Goal: Transaction & Acquisition: Purchase product/service

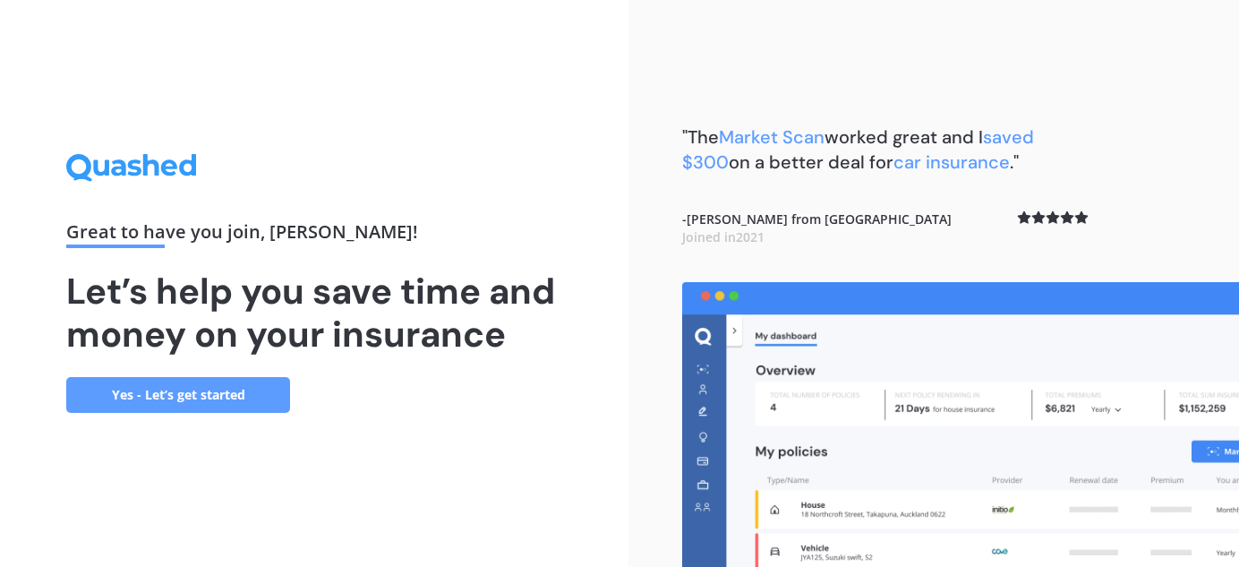
click at [198, 393] on link "Yes - Let’s get started" at bounding box center [178, 395] width 224 height 36
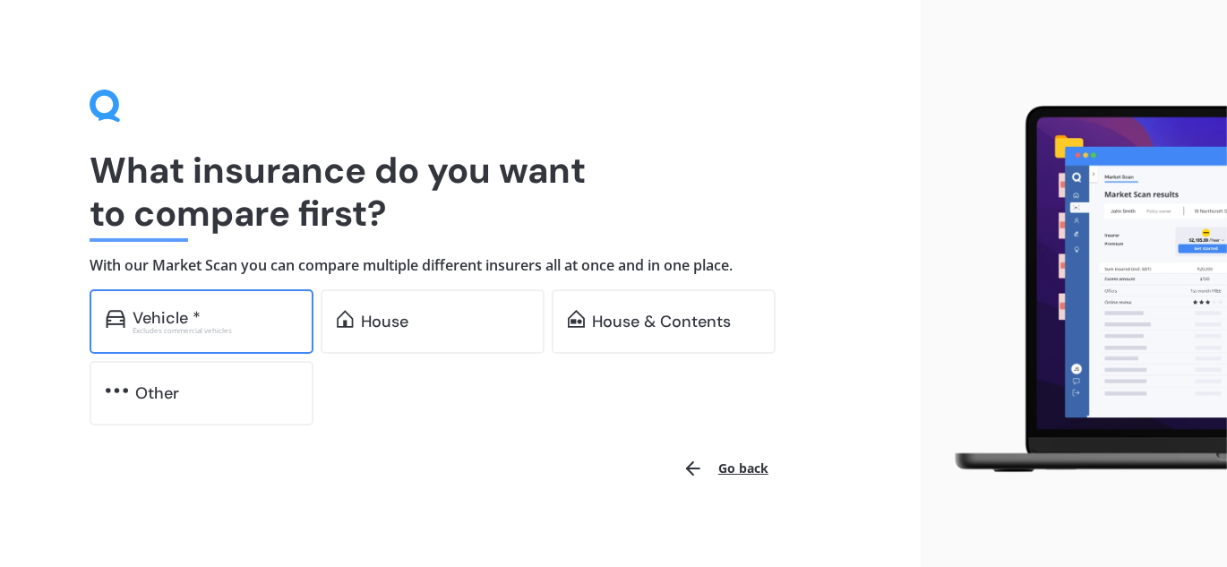
click at [176, 319] on div "Vehicle *" at bounding box center [167, 318] width 68 height 18
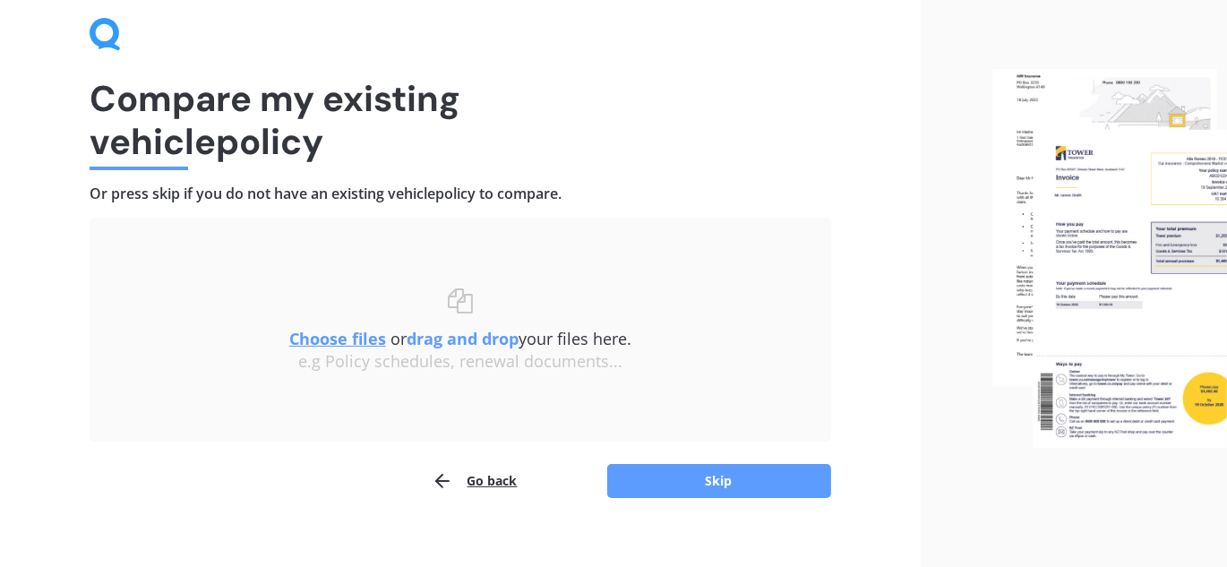
scroll to position [93, 0]
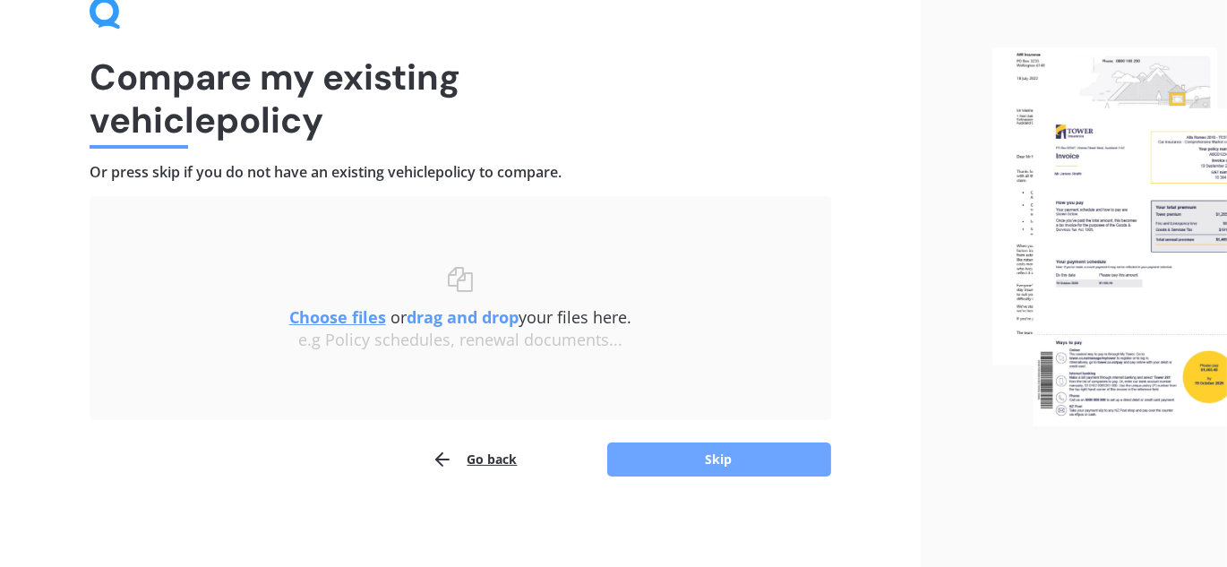
click at [745, 460] on button "Skip" at bounding box center [719, 459] width 224 height 34
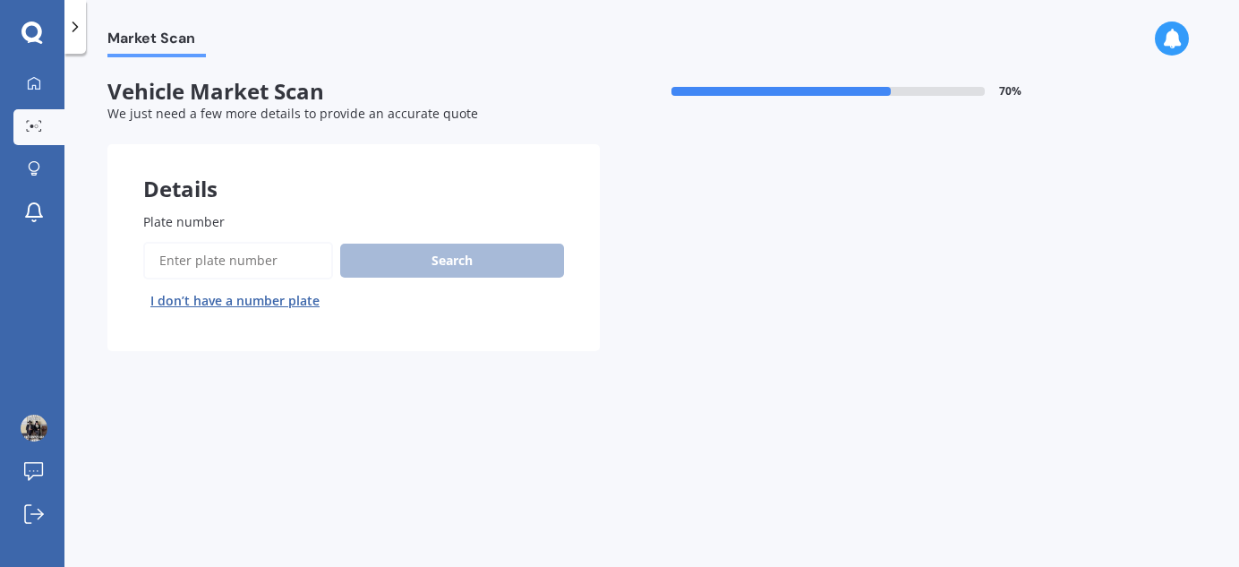
click at [218, 254] on input "Plate number" at bounding box center [238, 261] width 190 height 38
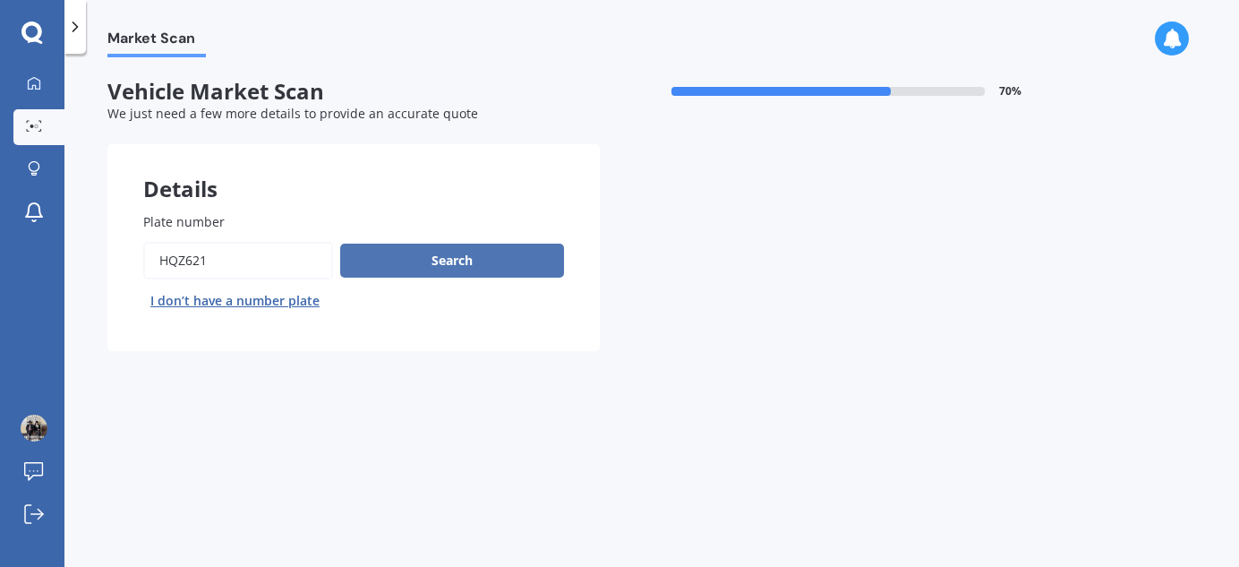
type input "HQZ621"
click at [464, 262] on button "Search" at bounding box center [452, 261] width 224 height 34
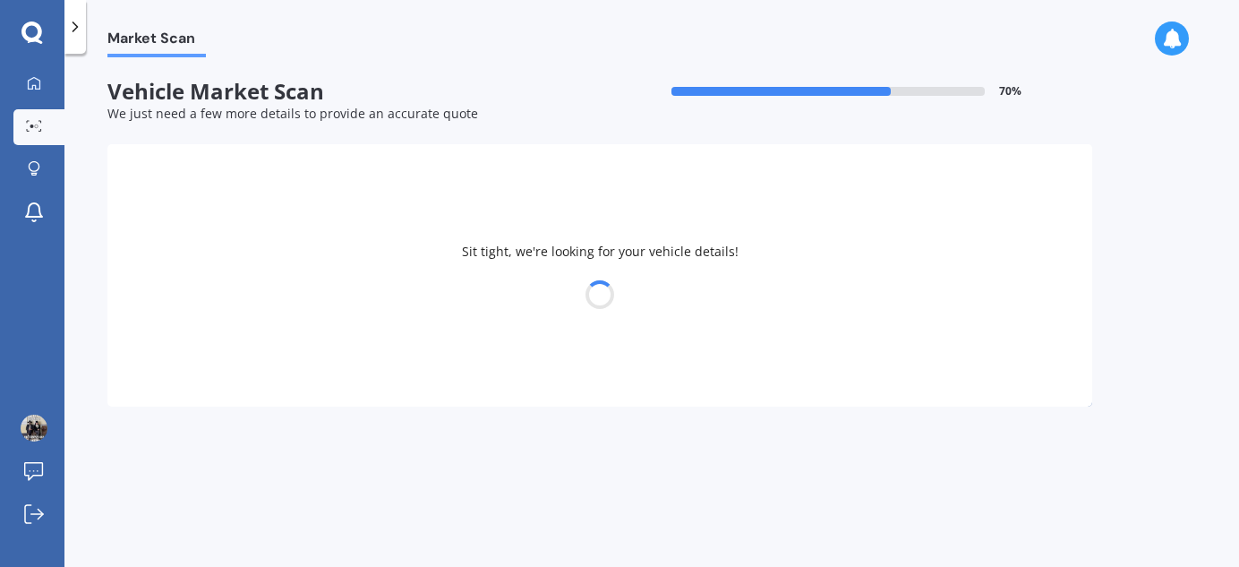
select select "TOYOTA"
select select "HILUX"
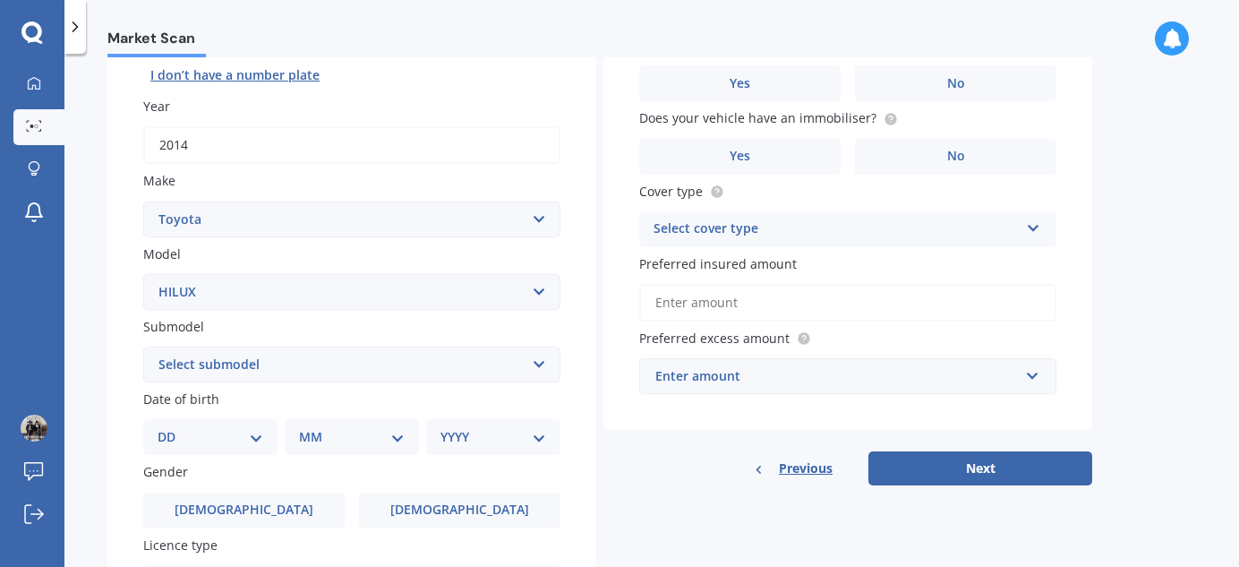
scroll to position [244, 0]
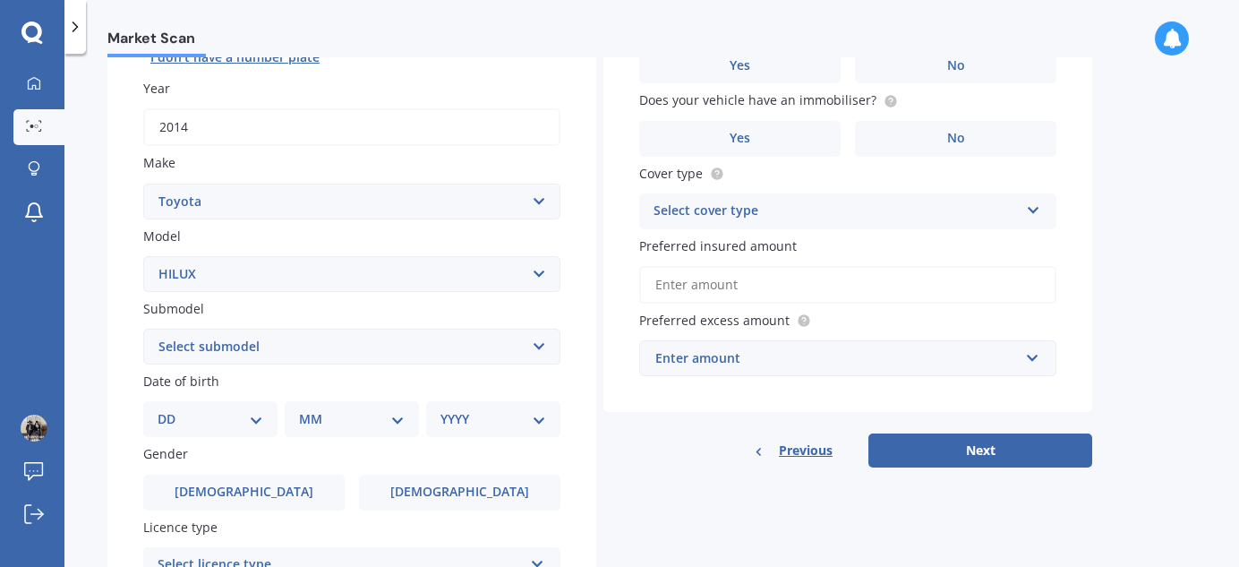
click at [539, 343] on select "Select submodel (All other) Diesel Diesel 4WD Petrol 4WD SR TD DC 2.8D/6AT/UT S…" at bounding box center [351, 347] width 417 height 36
select select "UTE DIESEL TURBO"
click at [143, 329] on select "Select submodel (All other) Diesel Diesel 4WD Petrol 4WD SR TD DC 2.8D/6AT/UT S…" at bounding box center [351, 347] width 417 height 36
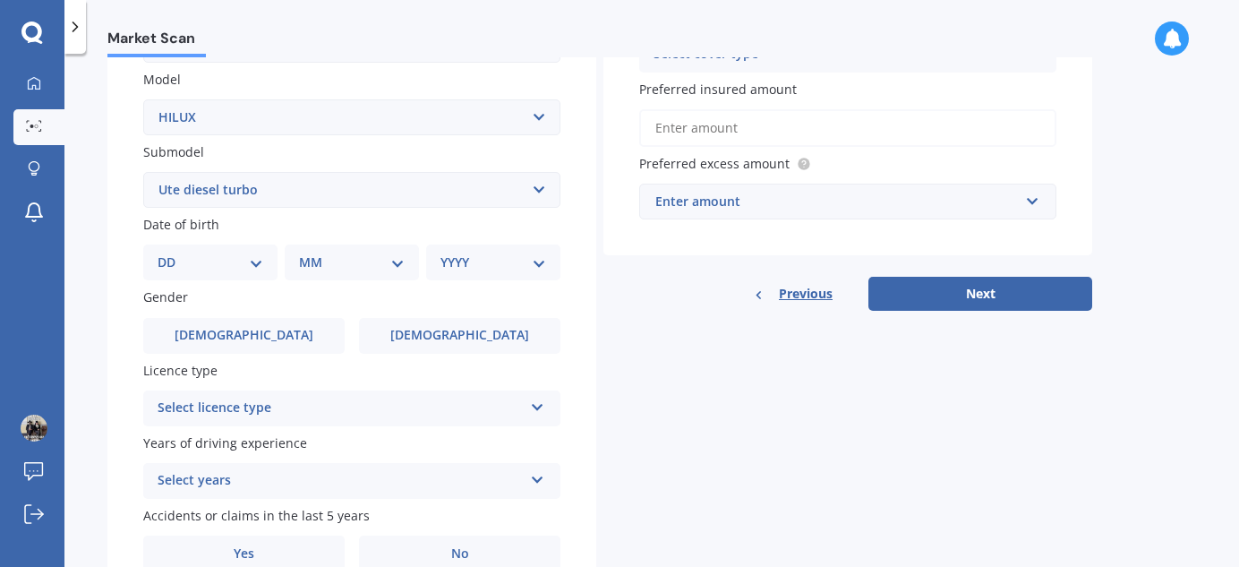
scroll to position [407, 0]
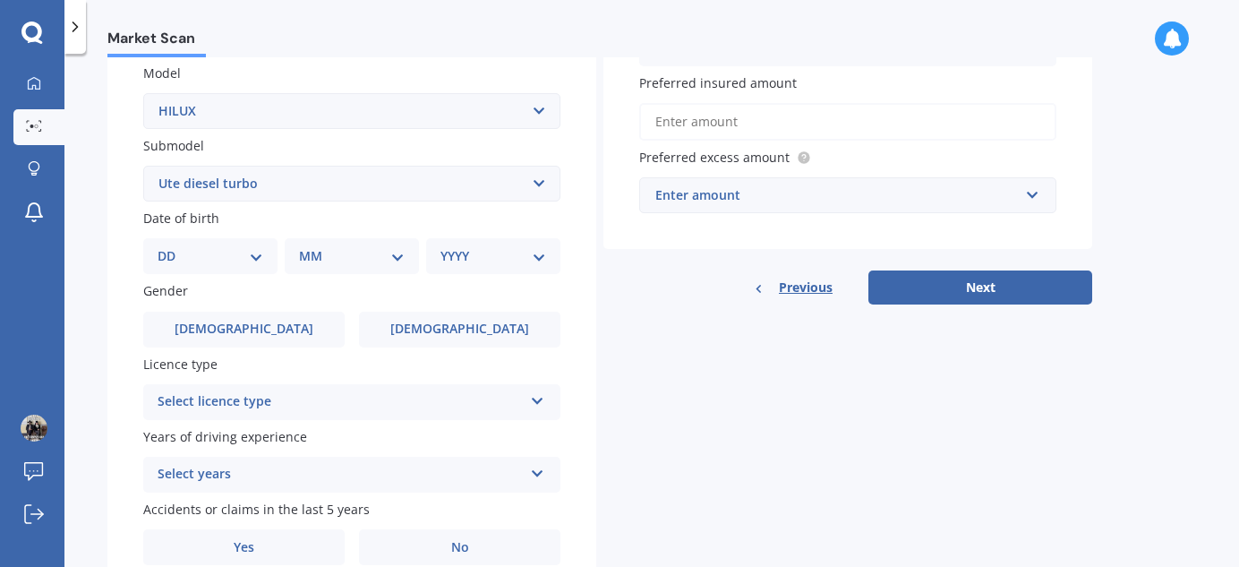
click at [257, 252] on select "DD 01 02 03 04 05 06 07 08 09 10 11 12 13 14 15 16 17 18 19 20 21 22 23 24 25 2…" at bounding box center [211, 256] width 106 height 20
select select "18"
click at [172, 246] on select "DD 01 02 03 04 05 06 07 08 09 10 11 12 13 14 15 16 17 18 19 20 21 22 23 24 25 2…" at bounding box center [211, 256] width 106 height 20
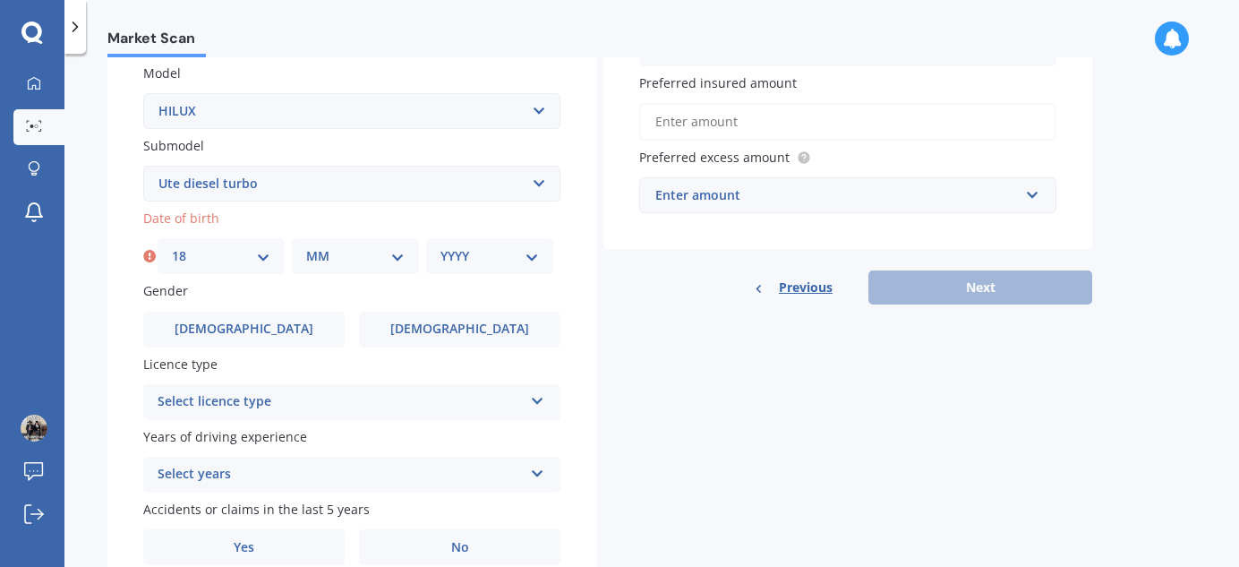
click at [401, 260] on select "MM 01 02 03 04 05 06 07 08 09 10 11 12" at bounding box center [355, 256] width 99 height 20
select select "02"
click at [306, 246] on select "MM 01 02 03 04 05 06 07 08 09 10 11 12" at bounding box center [355, 256] width 99 height 20
click at [530, 256] on select "YYYY 2025 2024 2023 2022 2021 2020 2019 2018 2017 2016 2015 2014 2013 2012 2011…" at bounding box center [490, 256] width 99 height 20
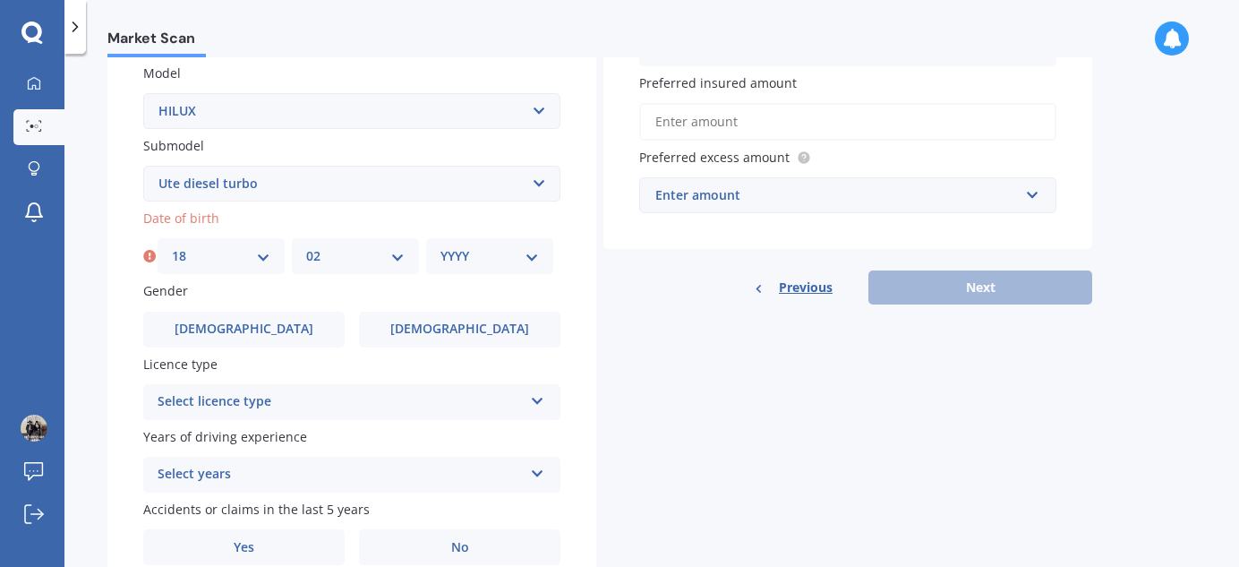
click at [530, 256] on select "YYYY 2025 2024 2023 2022 2021 2020 2019 2018 2017 2016 2015 2014 2013 2012 2011…" at bounding box center [490, 256] width 99 height 20
select select "1950"
click at [441, 246] on select "YYYY 2025 2024 2023 2022 2021 2020 2019 2018 2017 2016 2015 2014 2013 2012 2011…" at bounding box center [490, 256] width 99 height 20
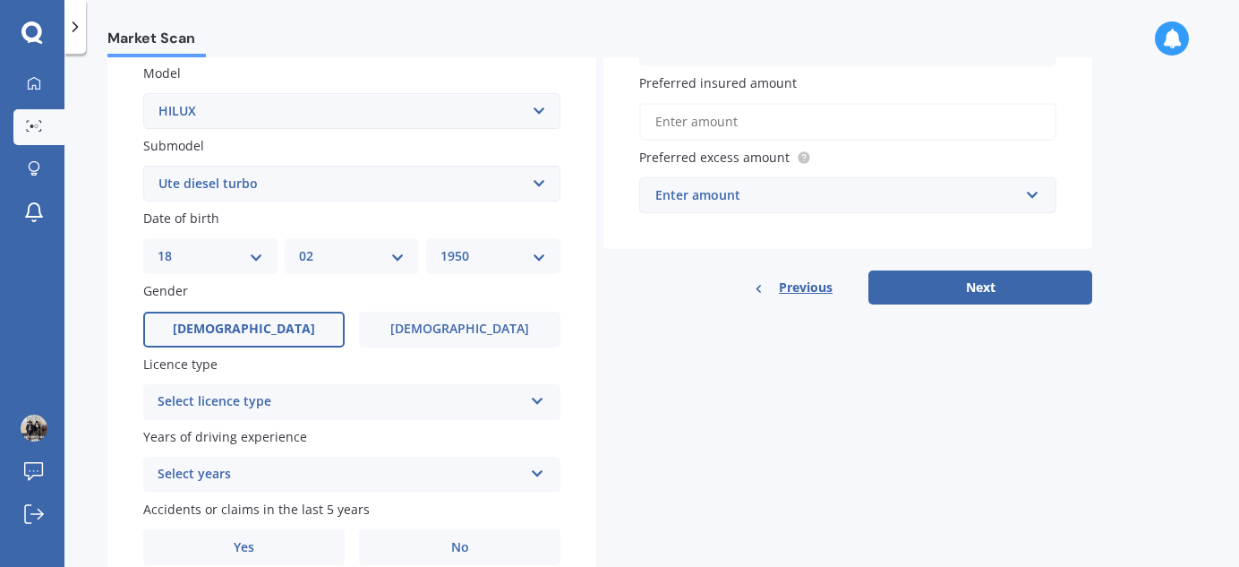
click at [253, 333] on span "[DEMOGRAPHIC_DATA]" at bounding box center [244, 329] width 142 height 15
click at [0, 0] on input "[DEMOGRAPHIC_DATA]" at bounding box center [0, 0] width 0 height 0
click at [536, 397] on icon at bounding box center [537, 397] width 15 height 13
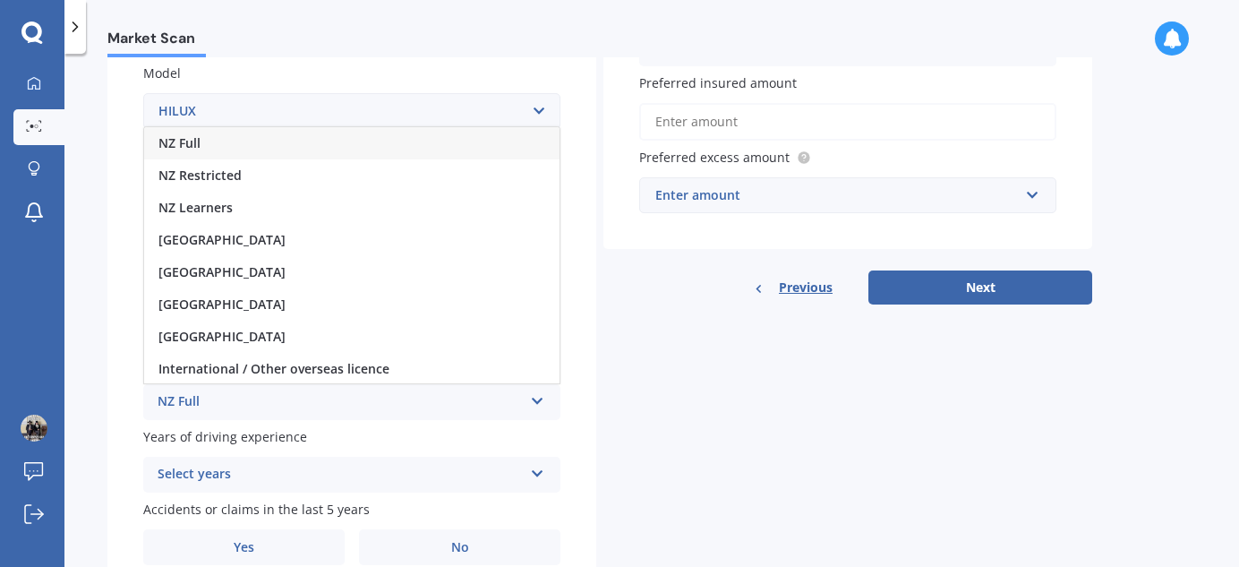
click at [197, 142] on span "NZ Full" at bounding box center [180, 142] width 42 height 17
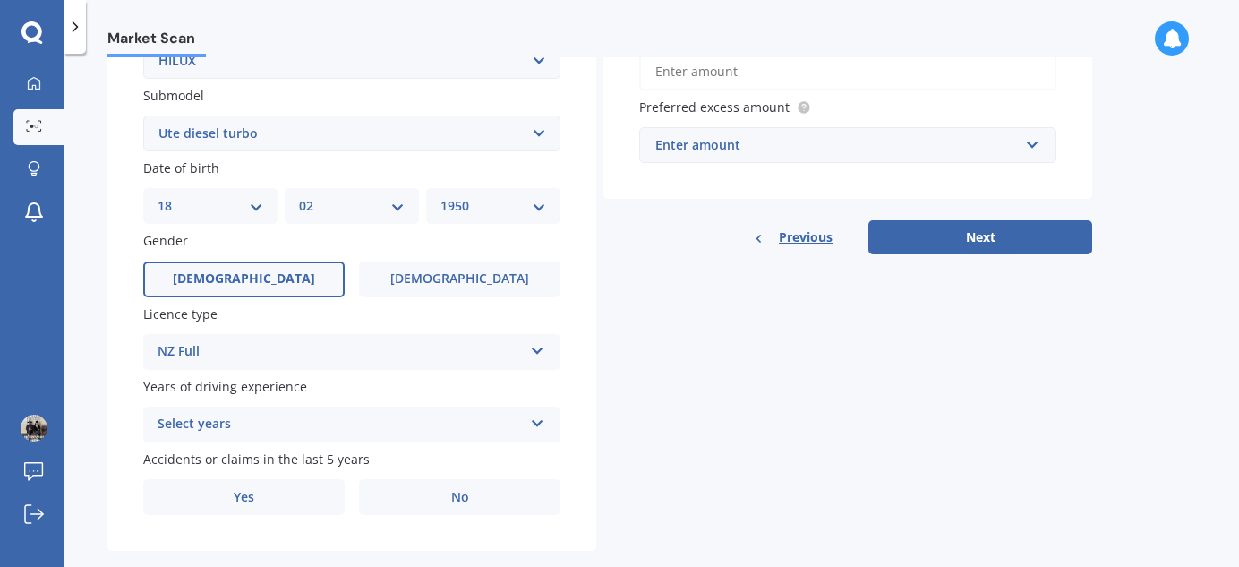
scroll to position [487, 0]
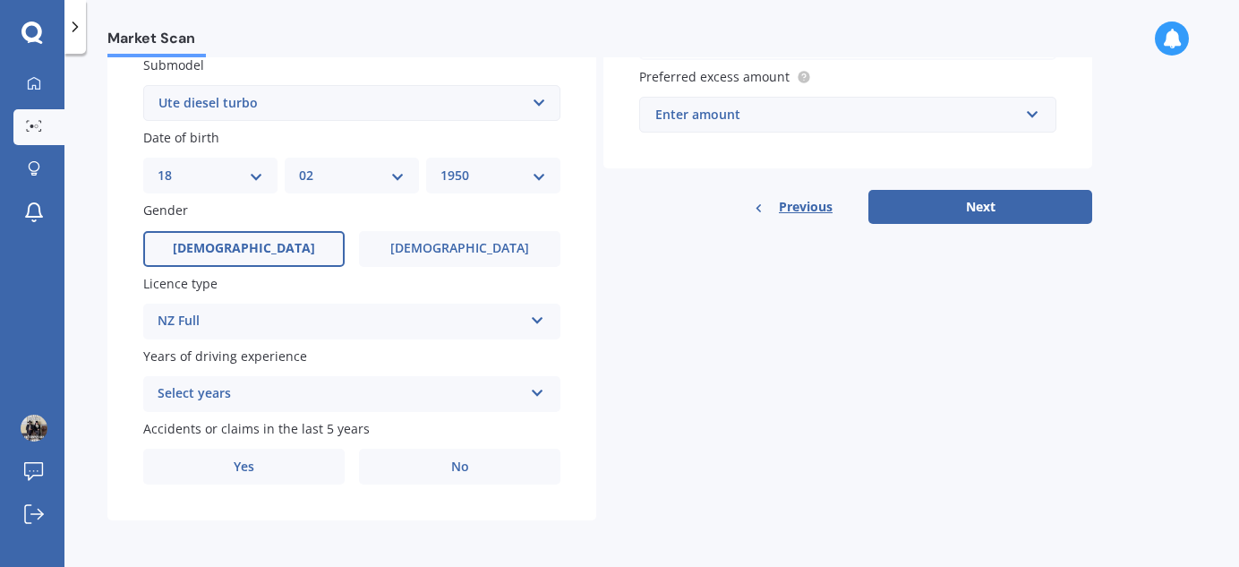
click at [537, 389] on icon at bounding box center [537, 389] width 15 height 13
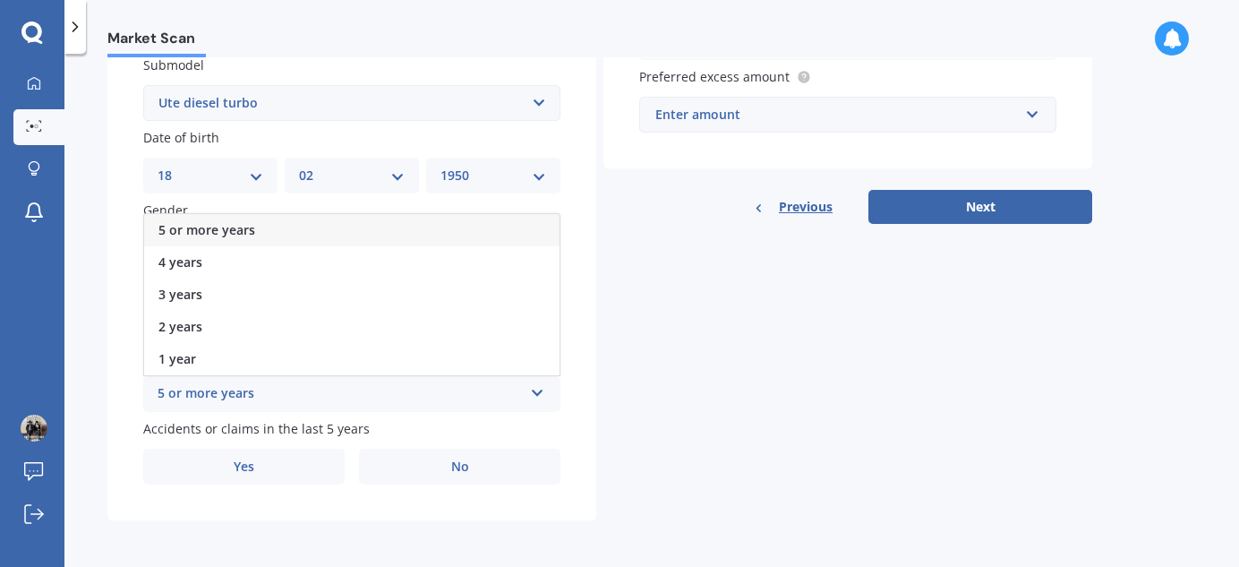
click at [182, 391] on div "5 or more years" at bounding box center [340, 393] width 365 height 21
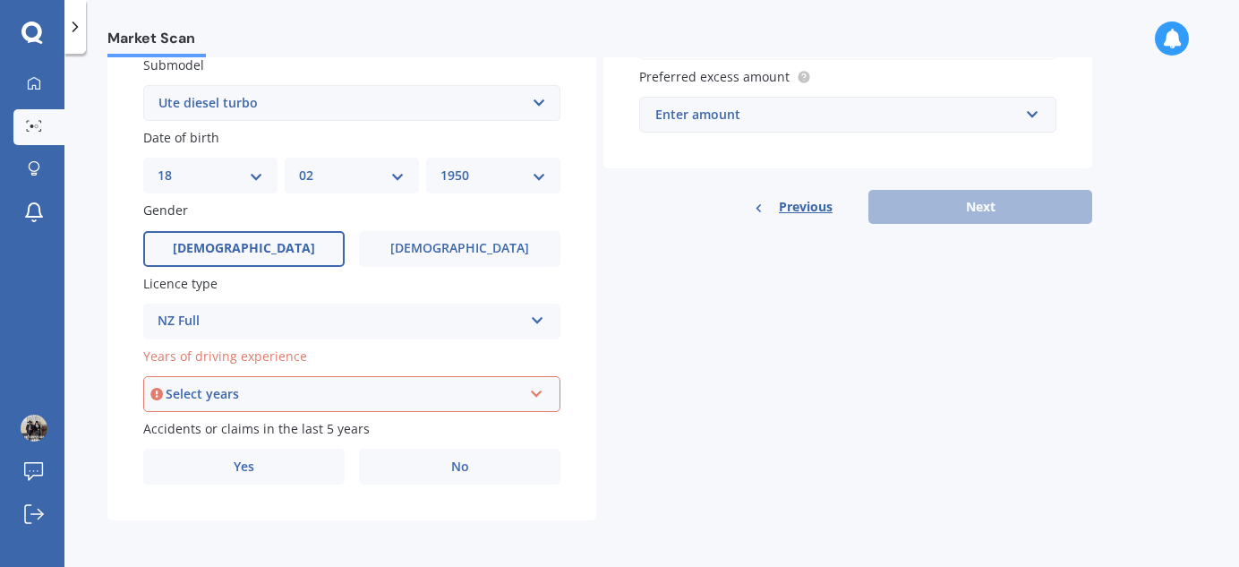
click at [536, 396] on icon at bounding box center [536, 390] width 15 height 13
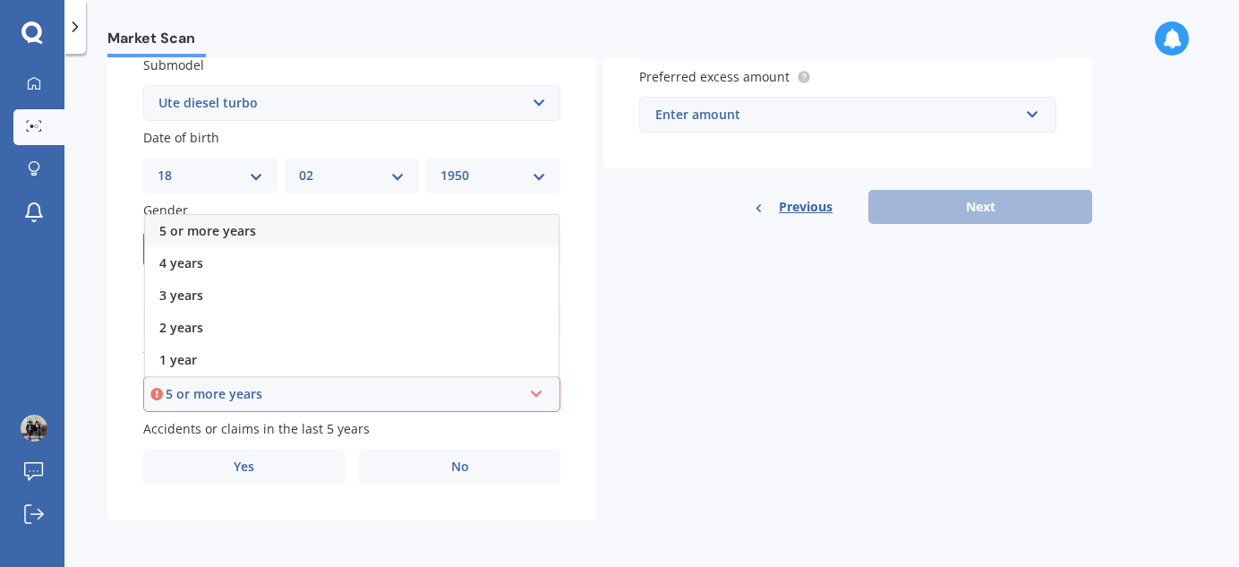
click at [253, 226] on span "5 or more years" at bounding box center [207, 230] width 97 height 17
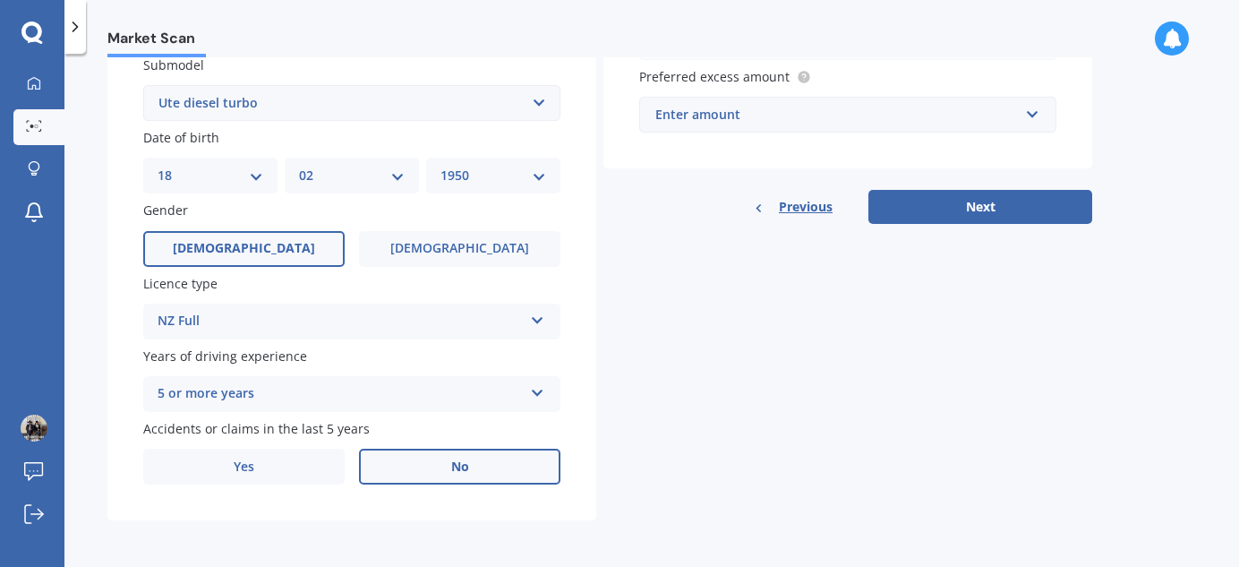
click at [442, 473] on label "No" at bounding box center [460, 467] width 202 height 36
click at [0, 0] on input "No" at bounding box center [0, 0] width 0 height 0
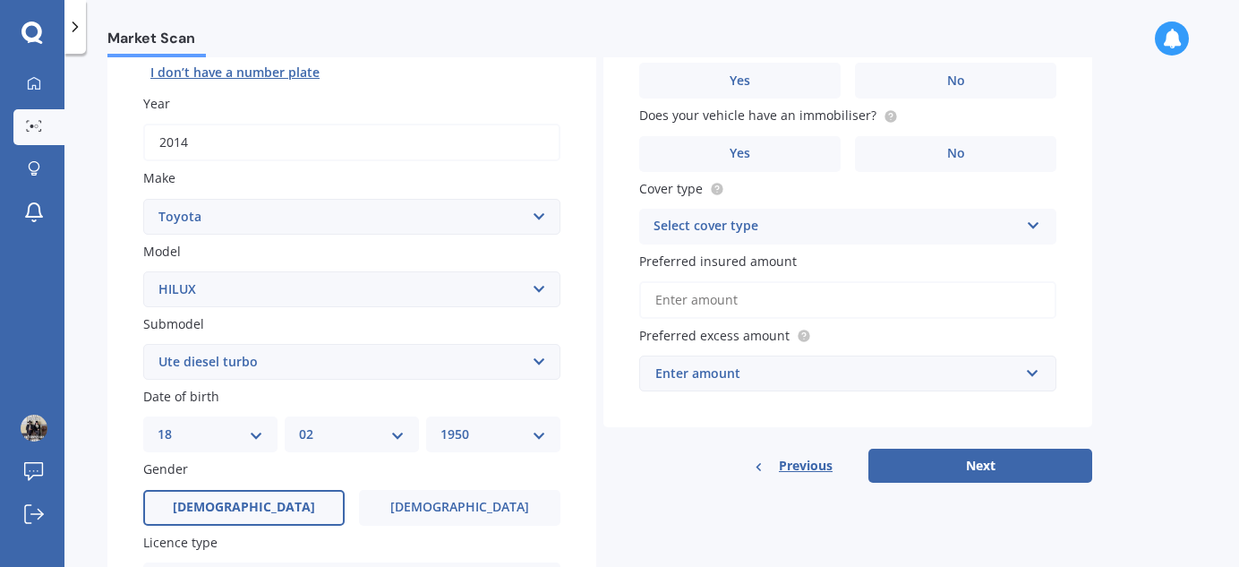
scroll to position [81, 0]
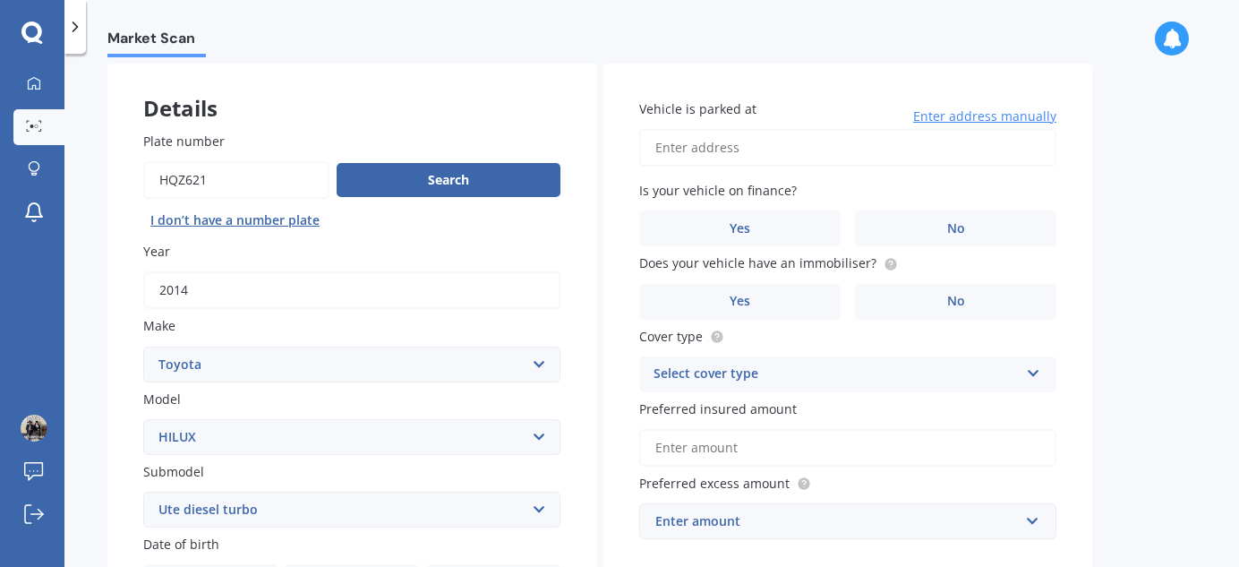
click at [745, 148] on input "Vehicle is parked at" at bounding box center [847, 148] width 417 height 38
type input "[STREET_ADDRESS][PERSON_NAME]"
click at [948, 231] on span "No" at bounding box center [957, 228] width 18 height 15
click at [0, 0] on input "No" at bounding box center [0, 0] width 0 height 0
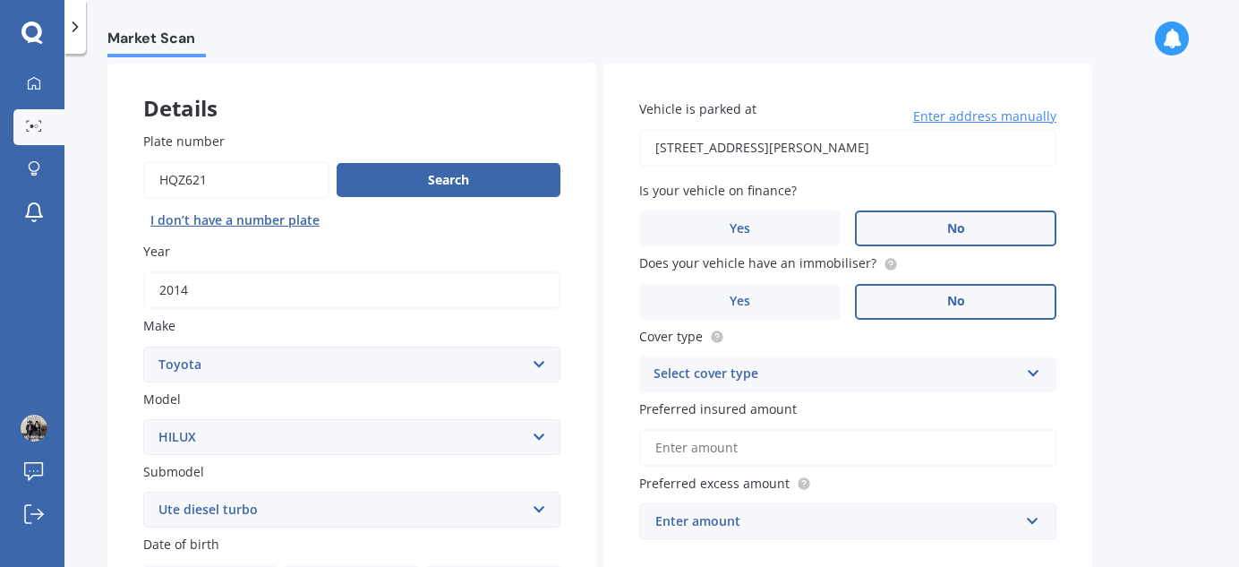
click at [987, 296] on label "No" at bounding box center [956, 302] width 202 height 36
click at [0, 0] on input "No" at bounding box center [0, 0] width 0 height 0
click at [1035, 373] on icon at bounding box center [1033, 370] width 15 height 13
click at [707, 411] on span "Comprehensive" at bounding box center [702, 408] width 95 height 17
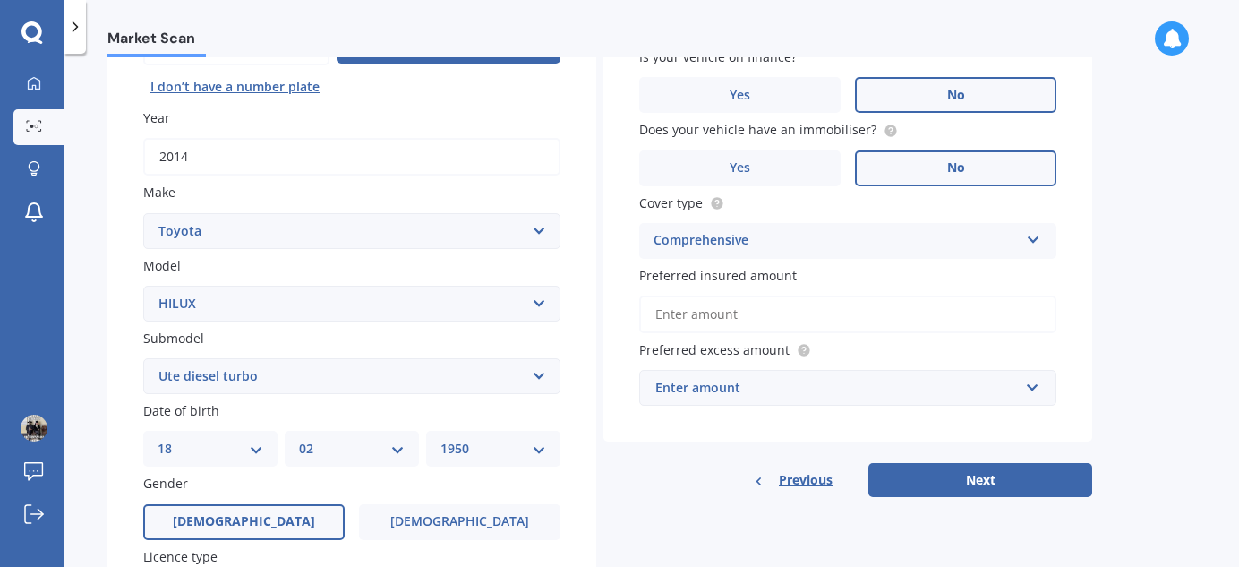
scroll to position [244, 0]
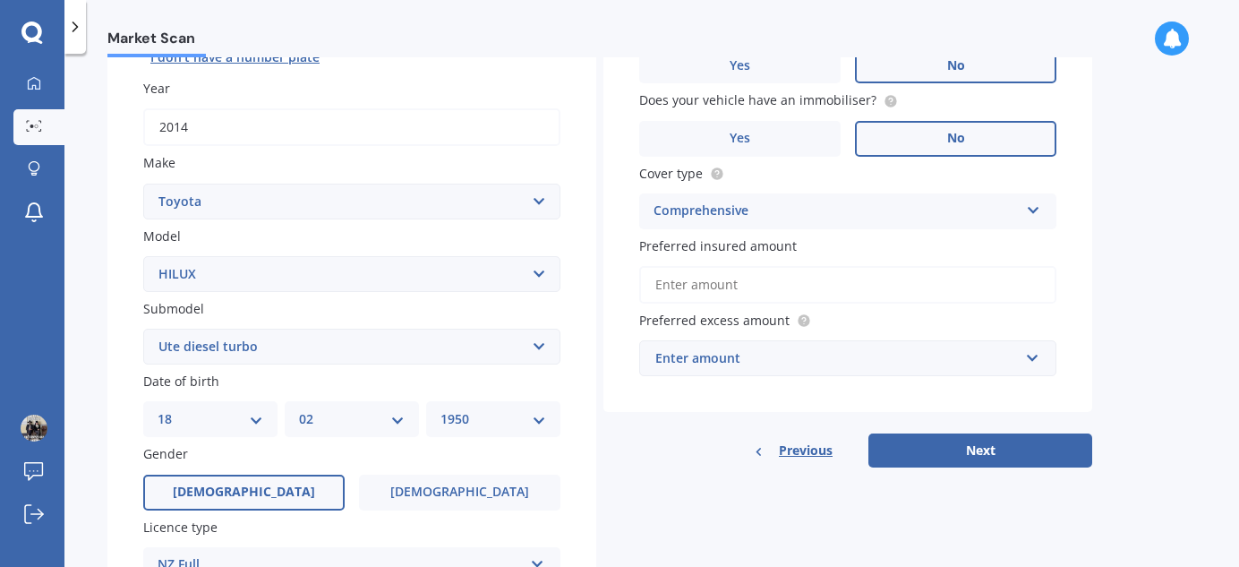
click at [764, 284] on input "Preferred insured amount" at bounding box center [847, 285] width 417 height 38
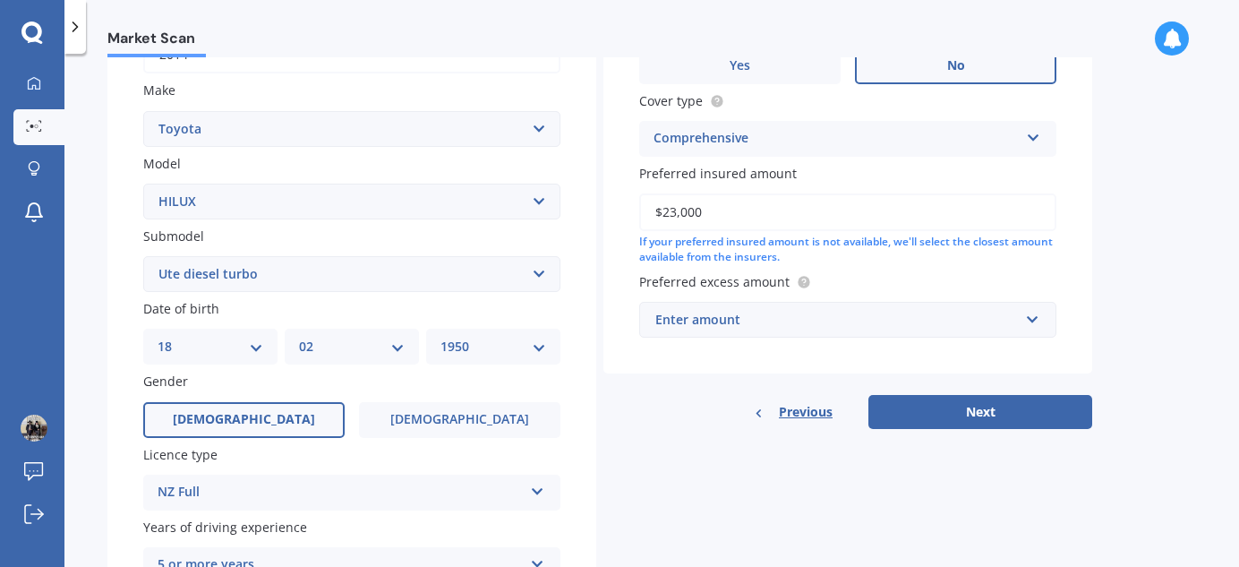
scroll to position [406, 0]
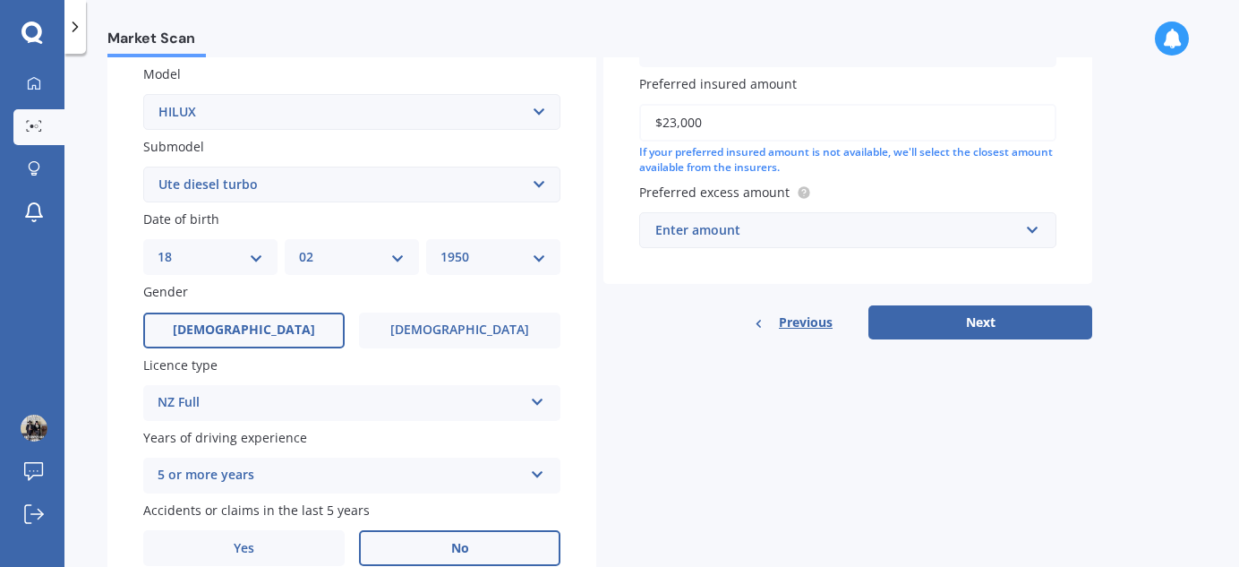
type input "$23,000"
click at [751, 193] on span "Preferred excess amount" at bounding box center [714, 192] width 150 height 17
click at [990, 327] on button "Next" at bounding box center [981, 322] width 224 height 34
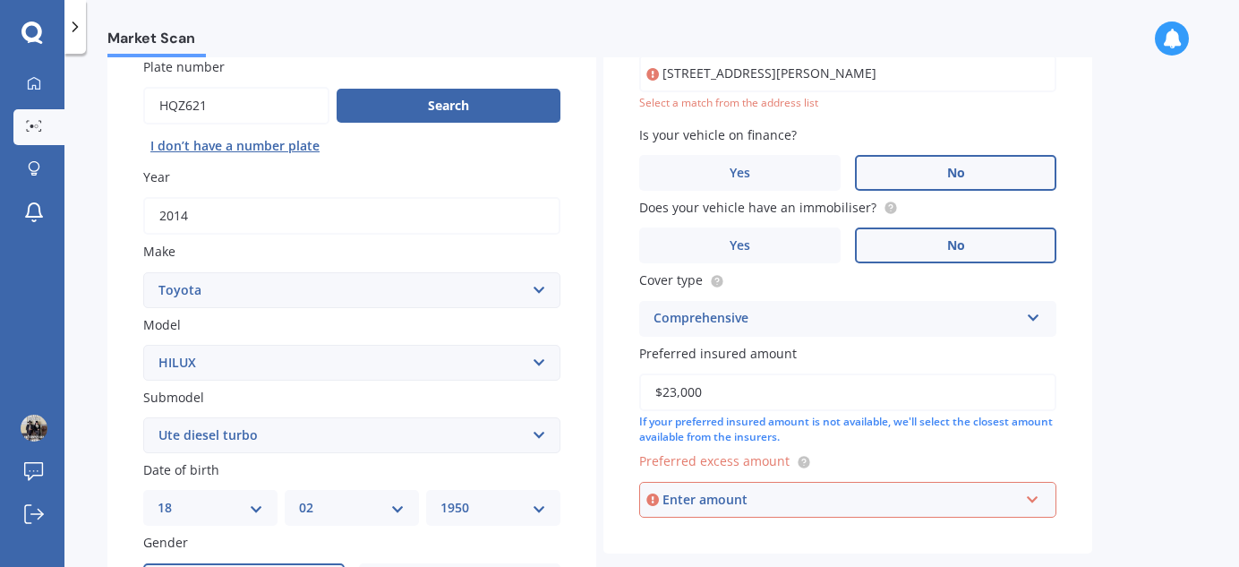
scroll to position [122, 0]
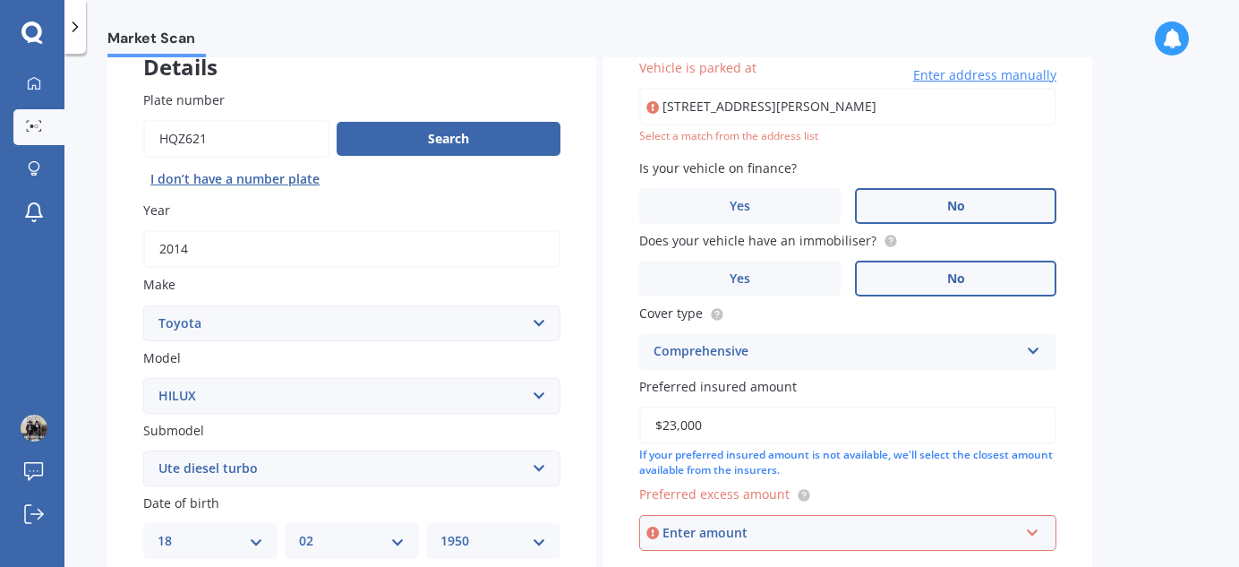
drag, startPoint x: 840, startPoint y: 102, endPoint x: 632, endPoint y: 96, distance: 207.9
click at [632, 96] on div "Vehicle is parked at [STREET_ADDRESS][PERSON_NAME] Enter address manually Selec…" at bounding box center [848, 304] width 489 height 564
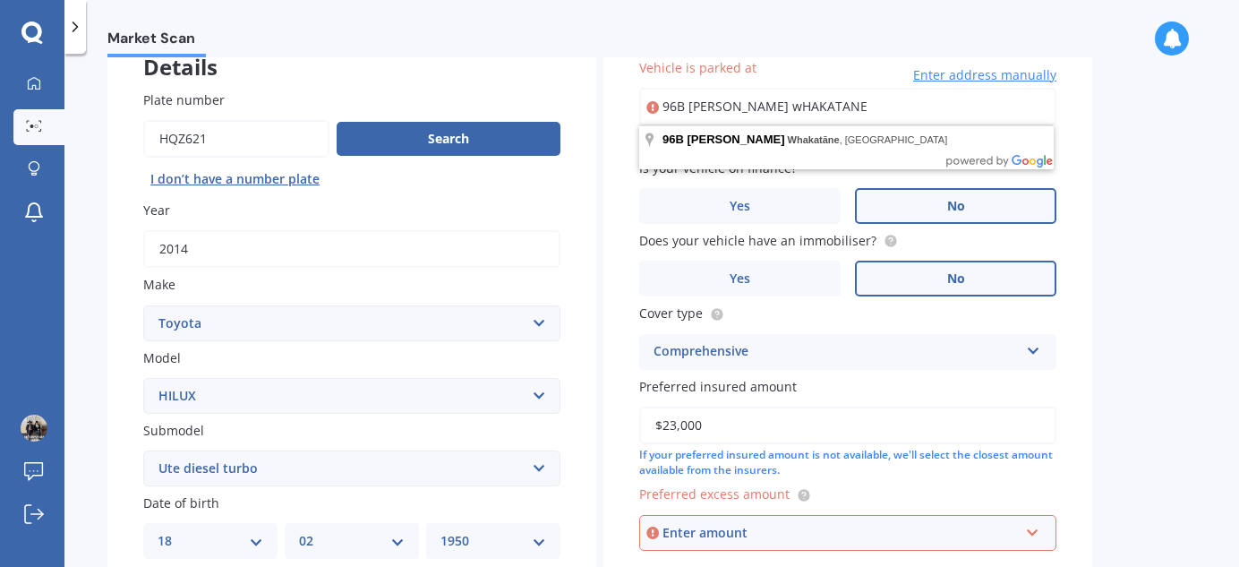
drag, startPoint x: 761, startPoint y: 109, endPoint x: 754, endPoint y: 103, distance: 9.5
click at [754, 103] on input "96B [PERSON_NAME] wHAKATANE" at bounding box center [847, 107] width 417 height 38
drag, startPoint x: 697, startPoint y: 108, endPoint x: 689, endPoint y: 101, distance: 10.8
click at [689, 101] on input "96B [PERSON_NAME] WHAKATANE" at bounding box center [847, 107] width 417 height 38
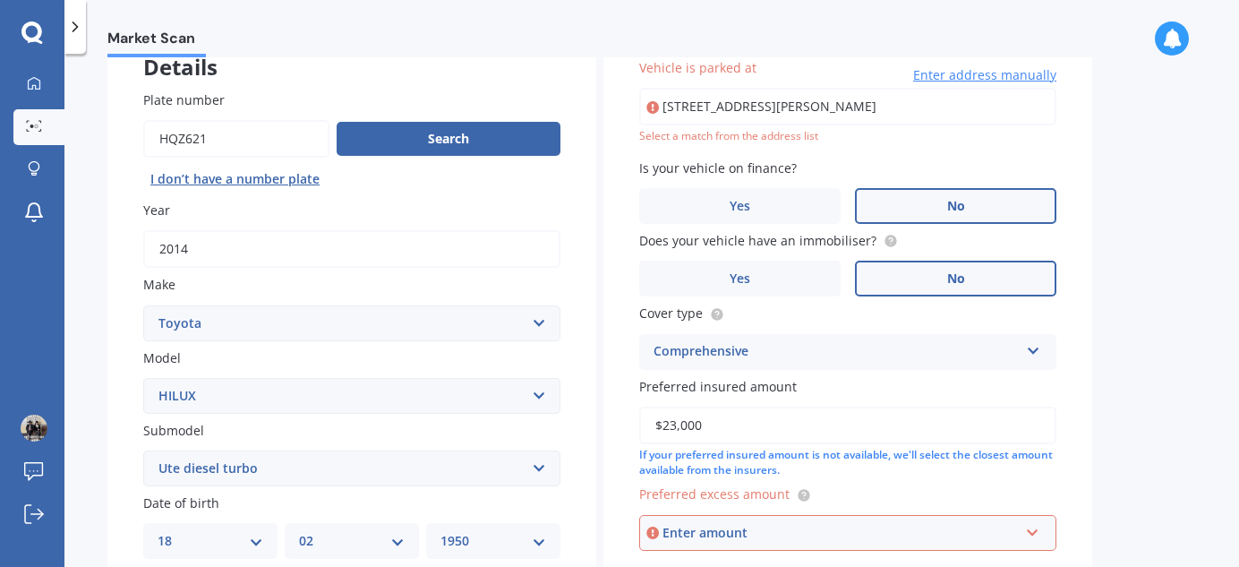
click at [857, 102] on input "[STREET_ADDRESS][PERSON_NAME]" at bounding box center [847, 107] width 417 height 38
type input "[STREET_ADDRESS][PERSON_NAME]"
click at [931, 199] on label "No" at bounding box center [956, 206] width 202 height 36
click at [0, 0] on input "No" at bounding box center [0, 0] width 0 height 0
click at [977, 279] on label "No" at bounding box center [956, 279] width 202 height 36
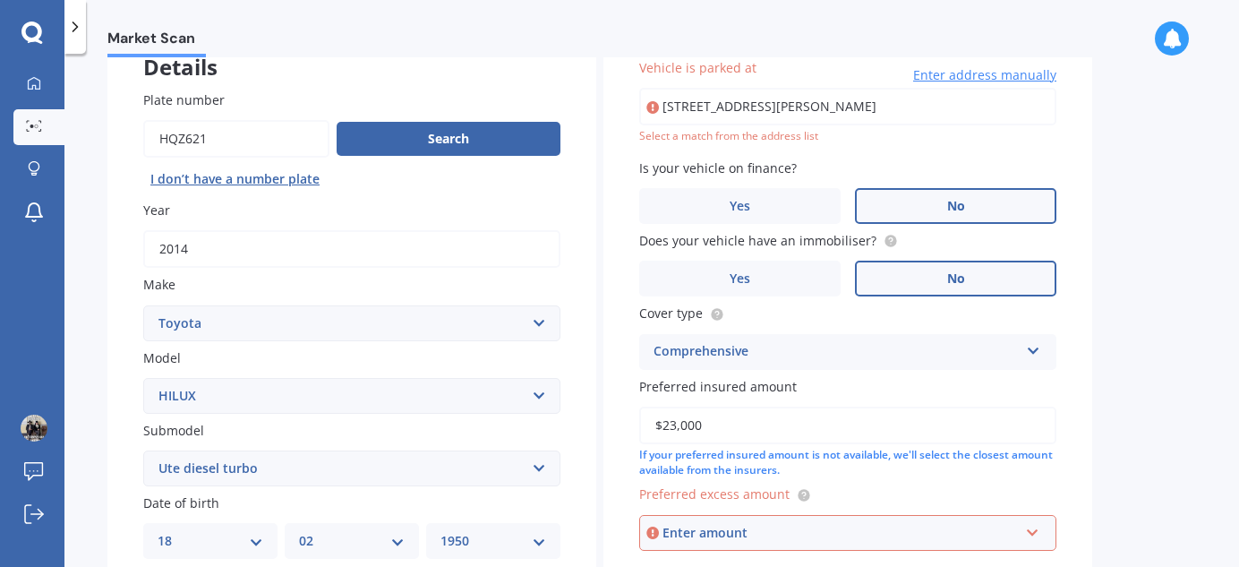
click at [0, 0] on input "No" at bounding box center [0, 0] width 0 height 0
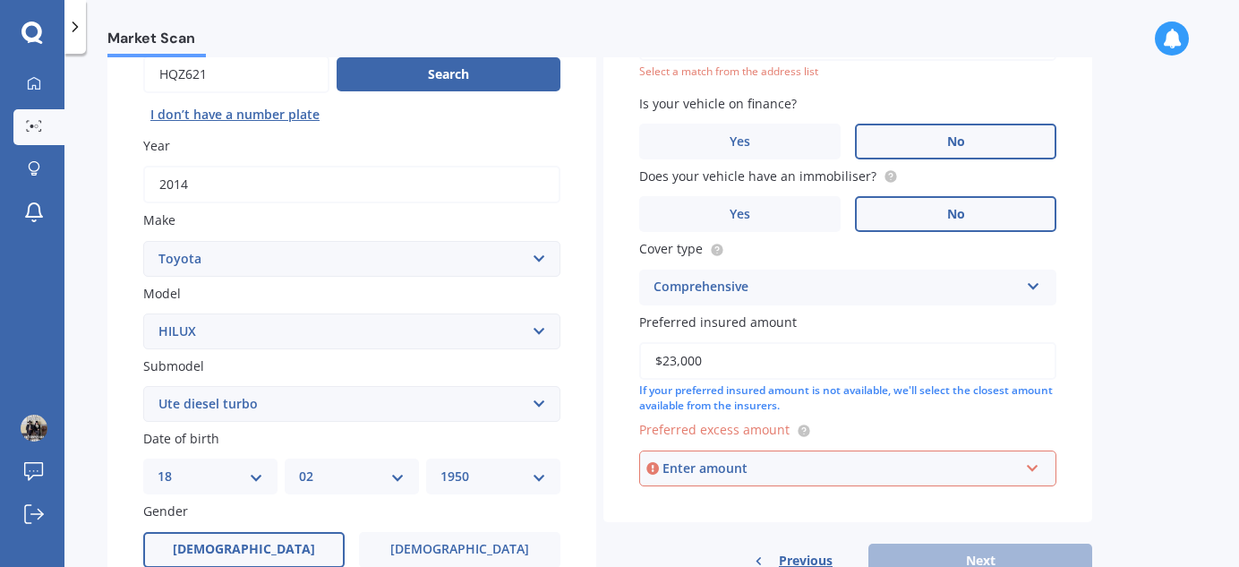
scroll to position [203, 0]
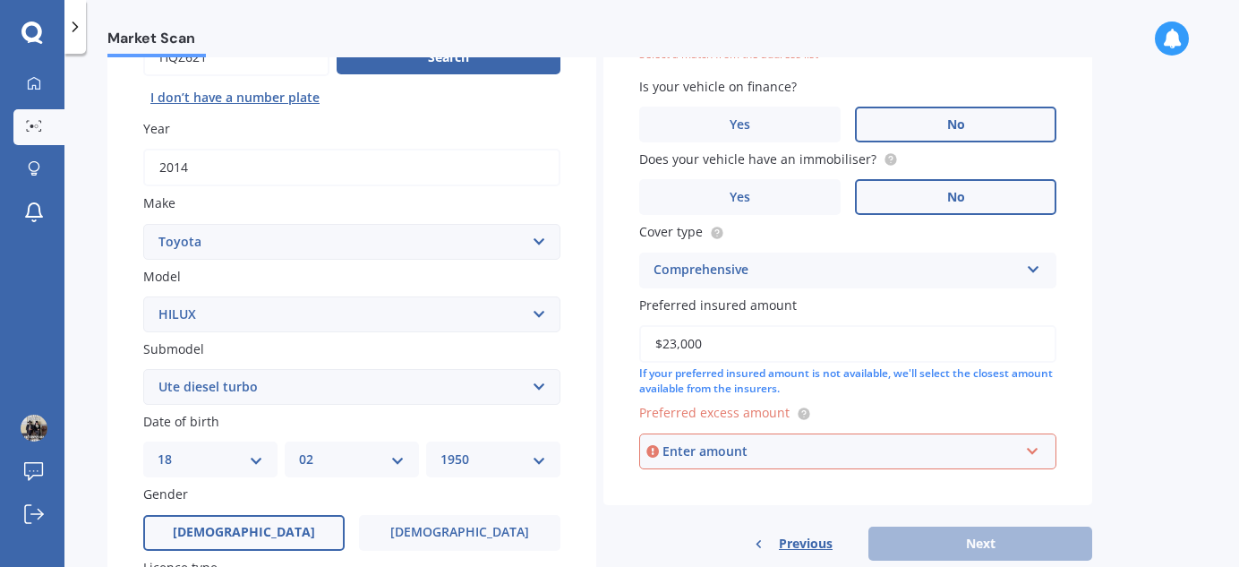
click at [986, 549] on div "Previous Next" at bounding box center [848, 544] width 489 height 34
click at [759, 453] on div "Enter amount" at bounding box center [841, 452] width 356 height 20
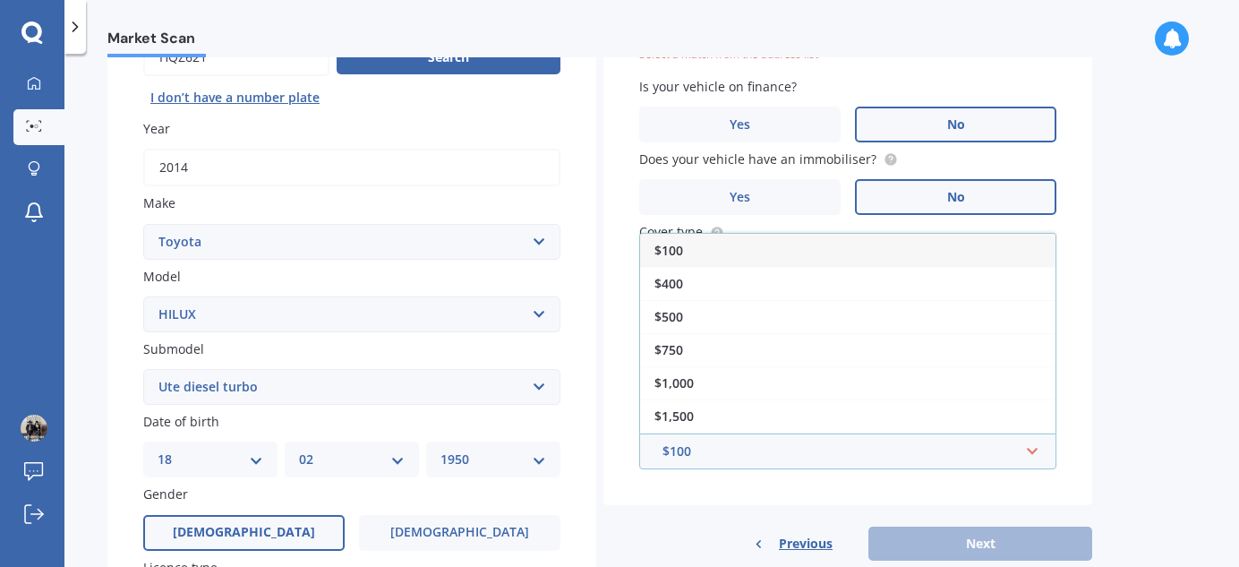
click at [983, 544] on div "Previous Next" at bounding box center [848, 544] width 489 height 34
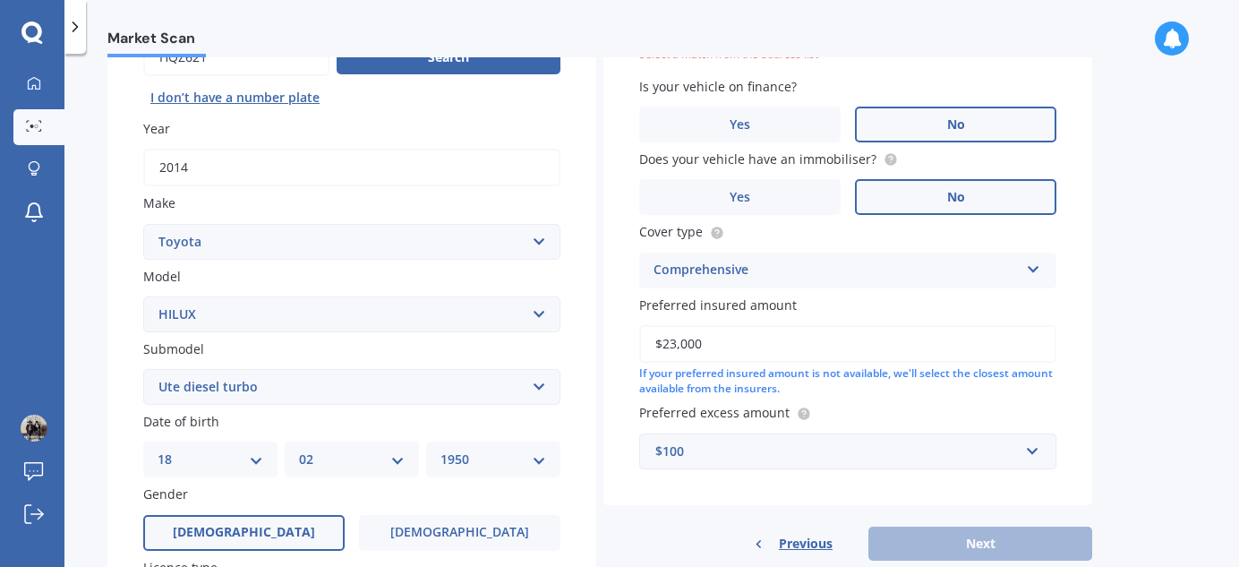
drag, startPoint x: 709, startPoint y: 342, endPoint x: 633, endPoint y: 333, distance: 76.6
click at [633, 333] on div "Vehicle is parked at [STREET_ADDRESS][PERSON_NAME] Enter address manually Selec…" at bounding box center [848, 223] width 489 height 564
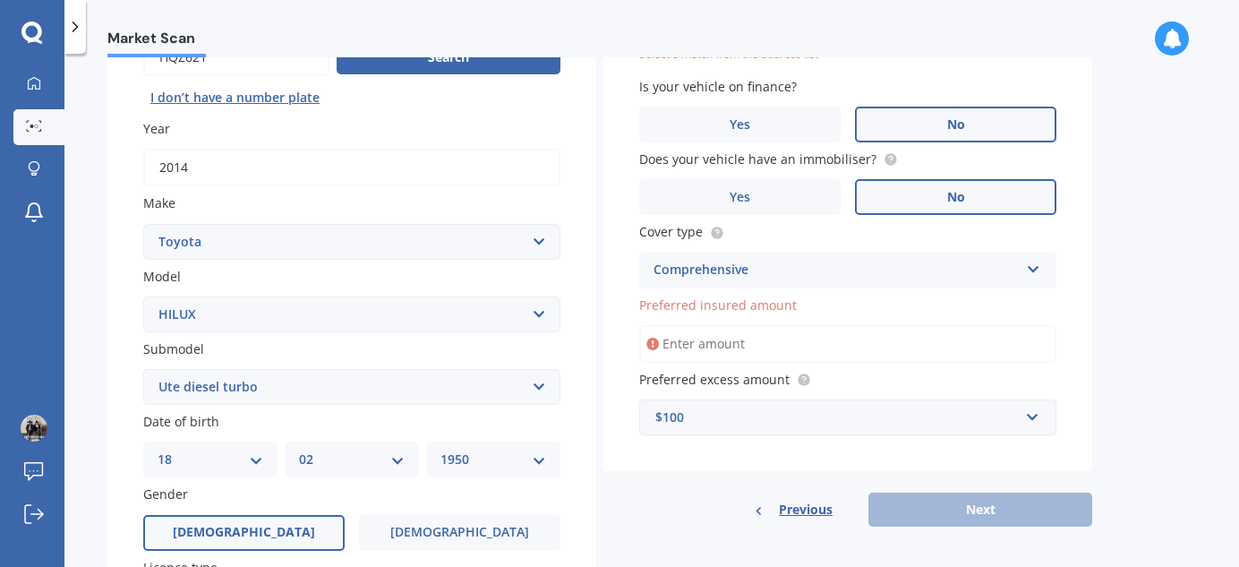
click at [767, 343] on input "Preferred insured amount" at bounding box center [847, 344] width 417 height 38
type input "$23,000"
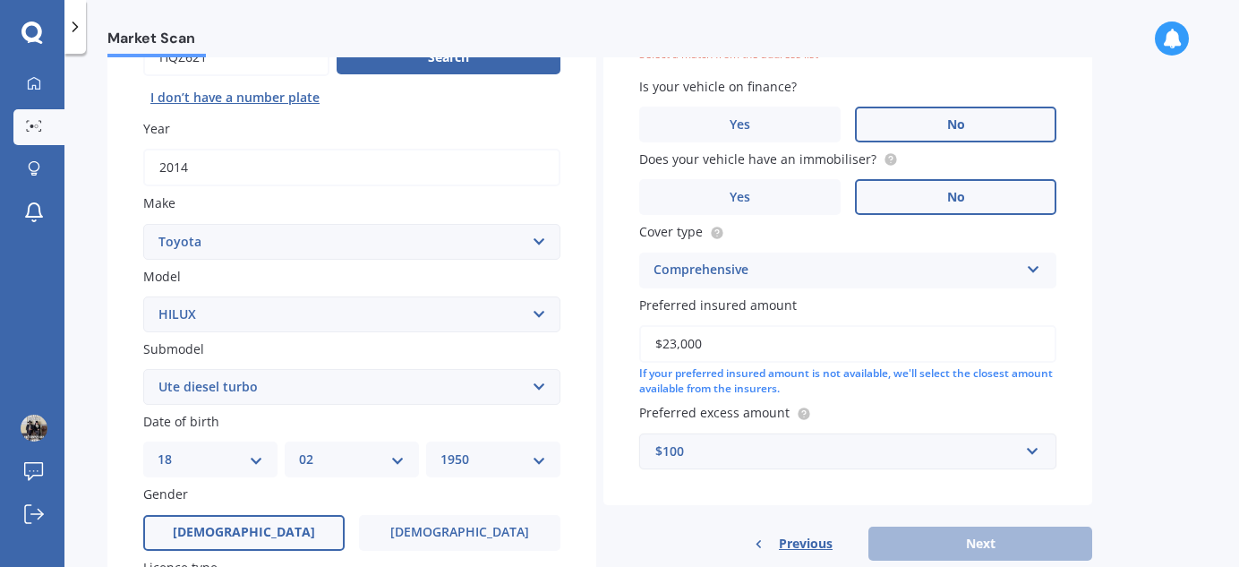
click at [976, 546] on div "Previous Next" at bounding box center [848, 544] width 489 height 34
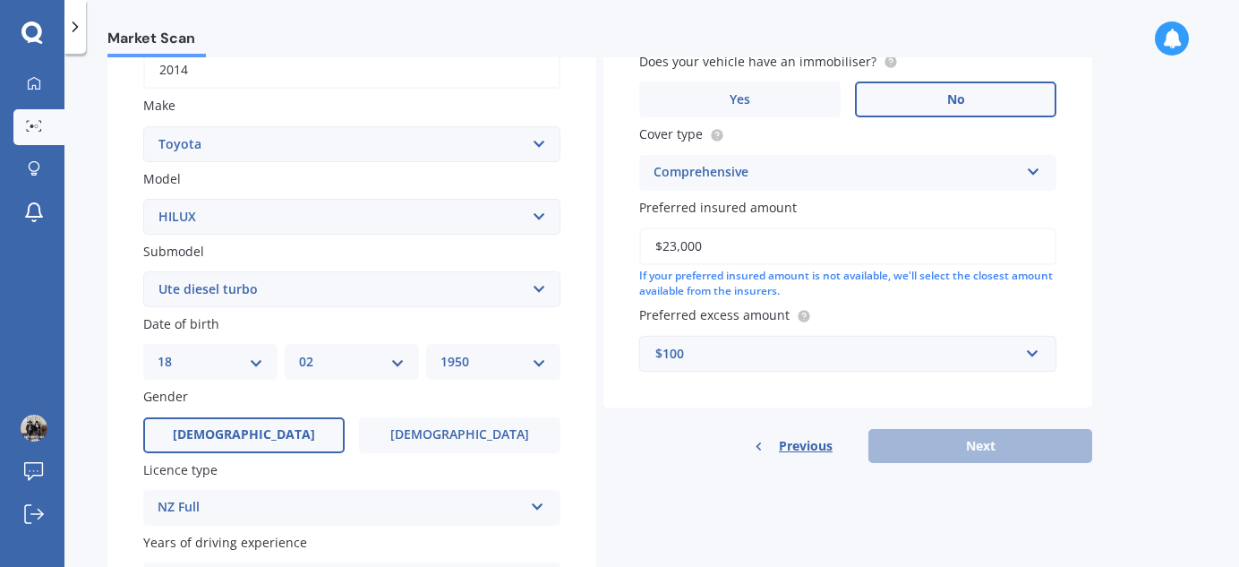
scroll to position [448, 0]
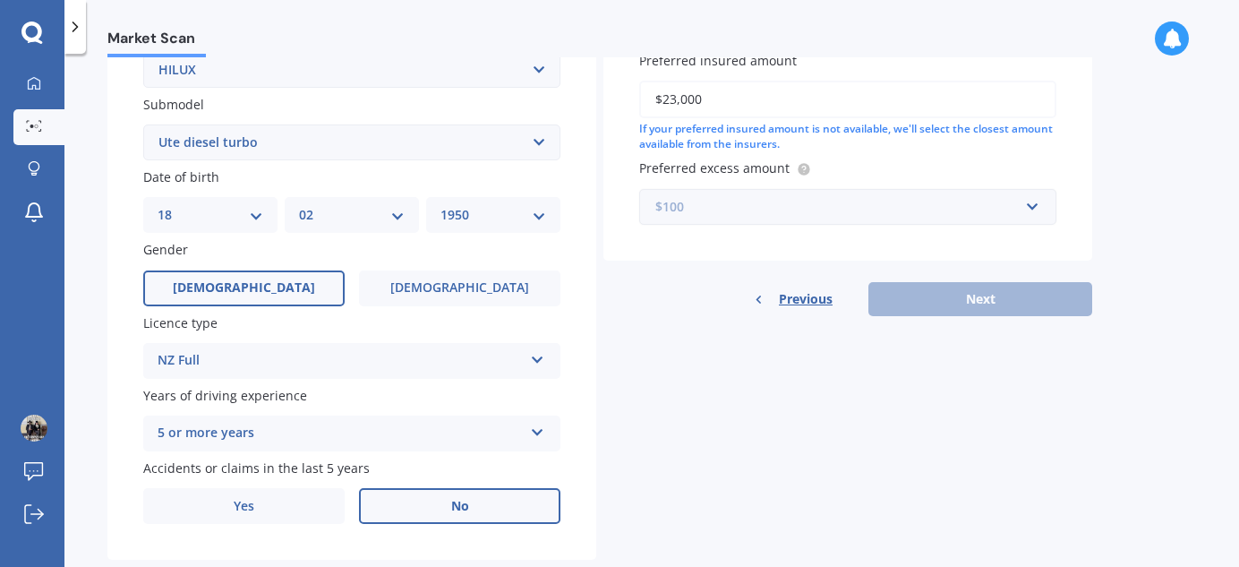
click at [1030, 204] on input "text" at bounding box center [841, 207] width 401 height 34
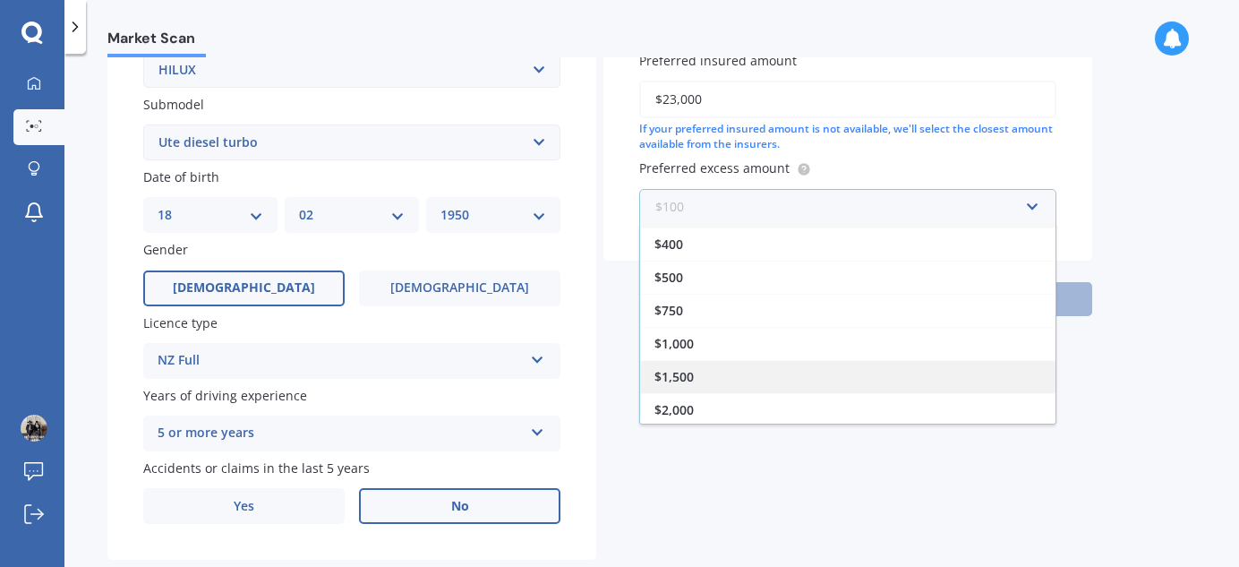
scroll to position [487, 0]
